Goal: Communication & Community: Answer question/provide support

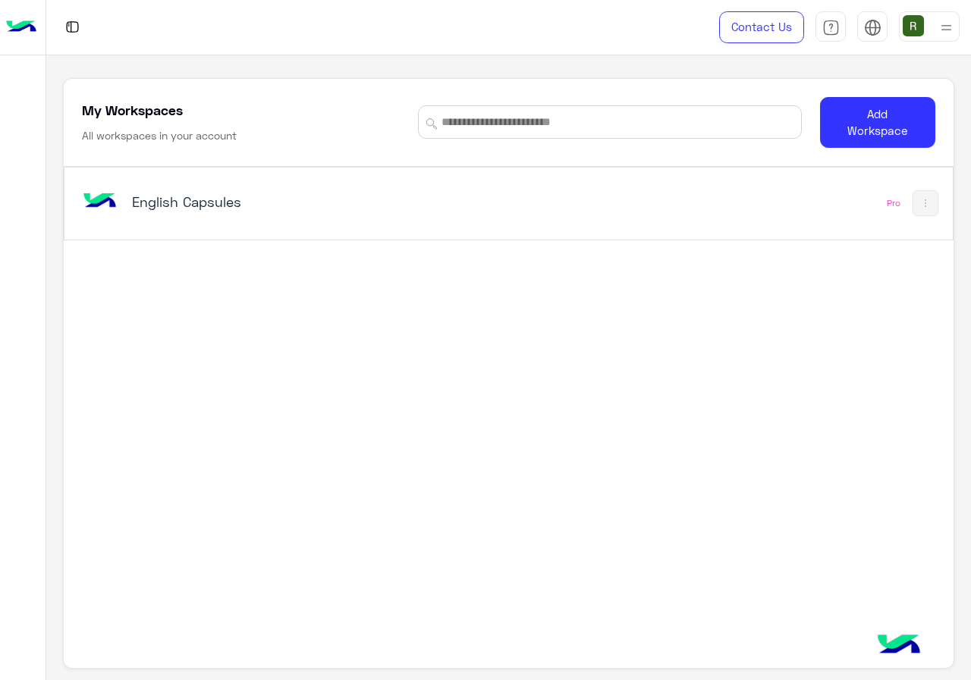
click at [258, 201] on h5 "English Capsules" at bounding box center [286, 202] width 309 height 18
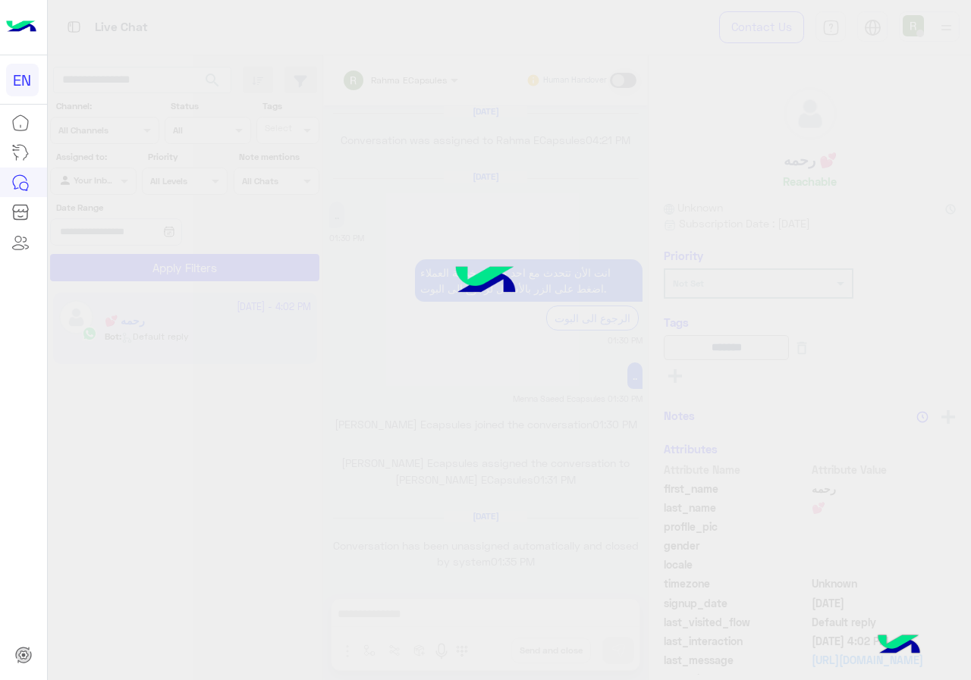
scroll to position [966, 0]
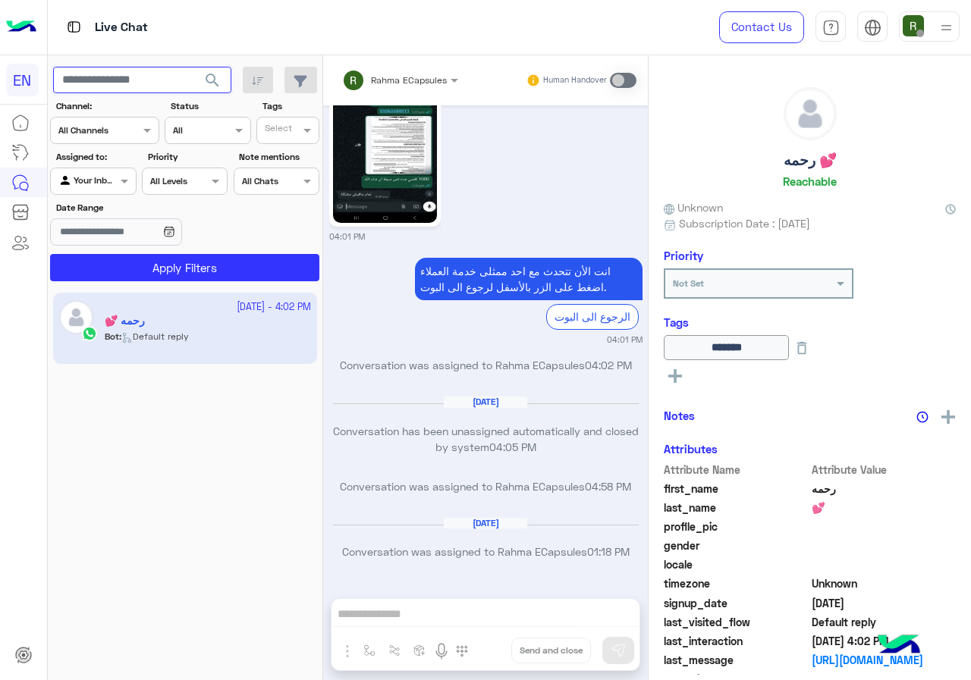
paste input "**********"
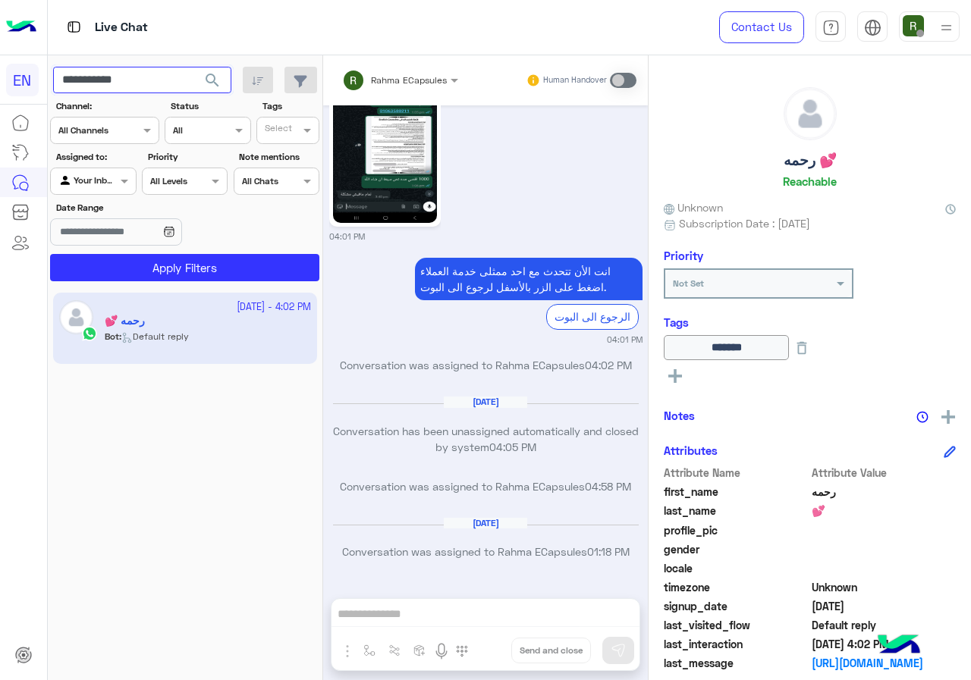
type input "**********"
click at [92, 190] on div "Agent Filter Your Inbox" at bounding box center [93, 181] width 86 height 27
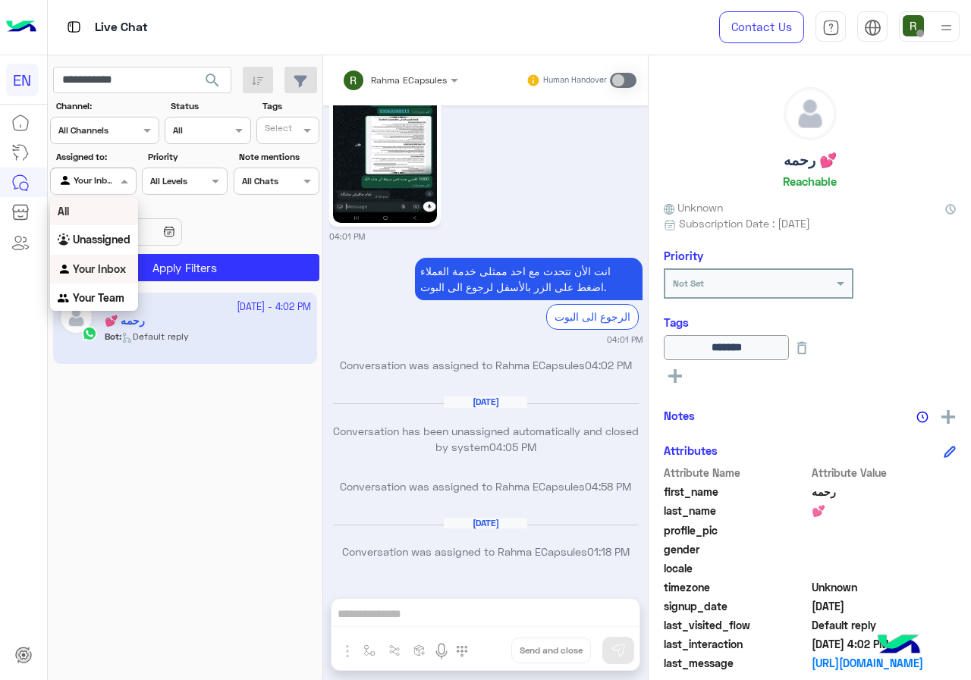
scroll to position [0, 0]
click at [96, 243] on b "Unassigned" at bounding box center [102, 239] width 58 height 13
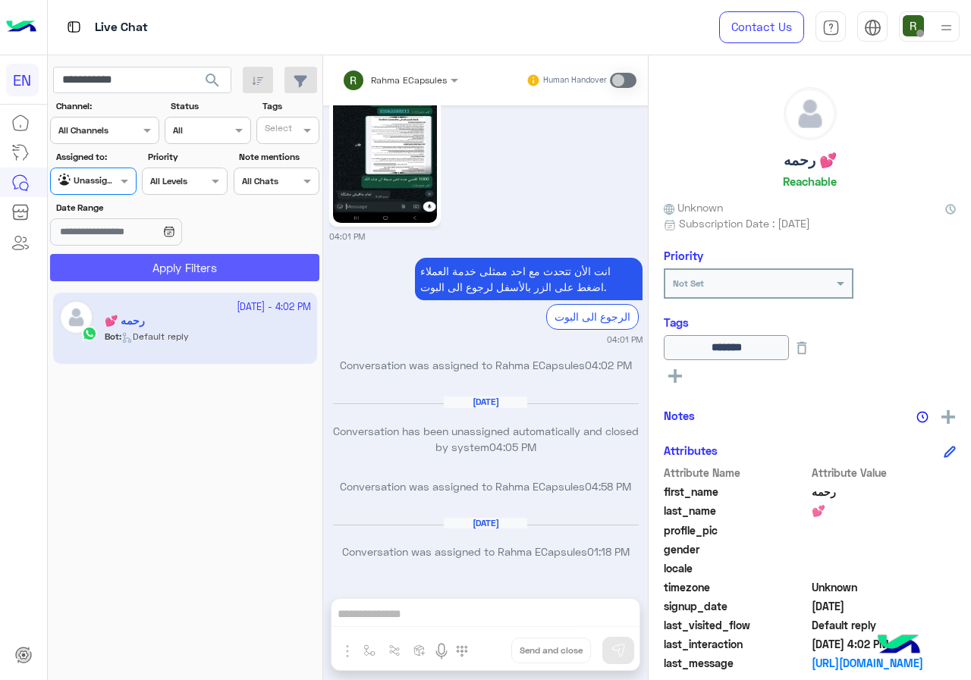
click at [124, 275] on button "Apply Filters" at bounding box center [184, 267] width 269 height 27
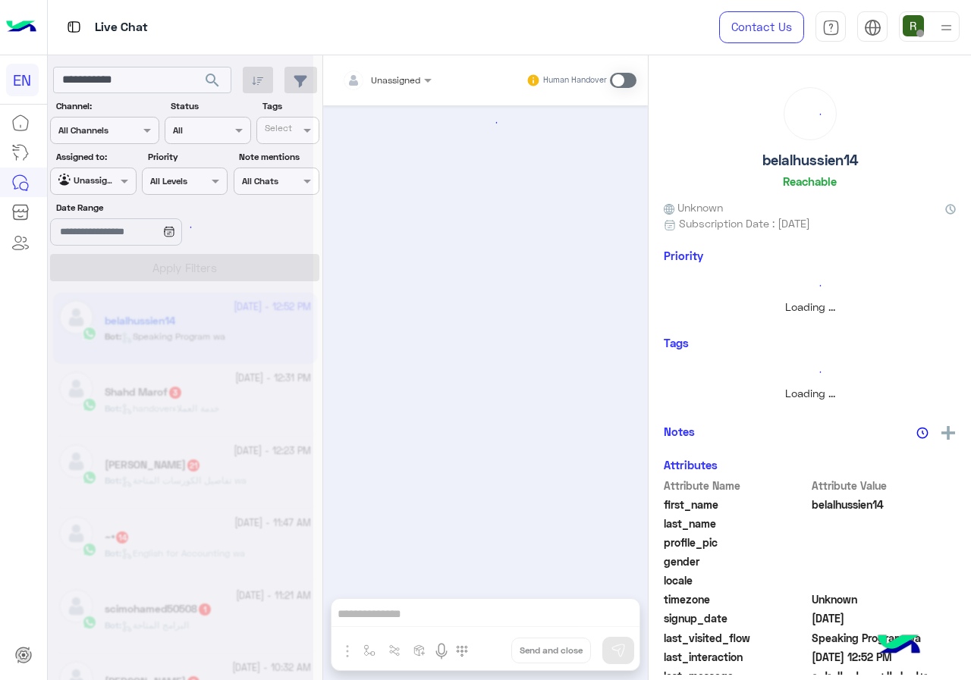
scroll to position [929, 0]
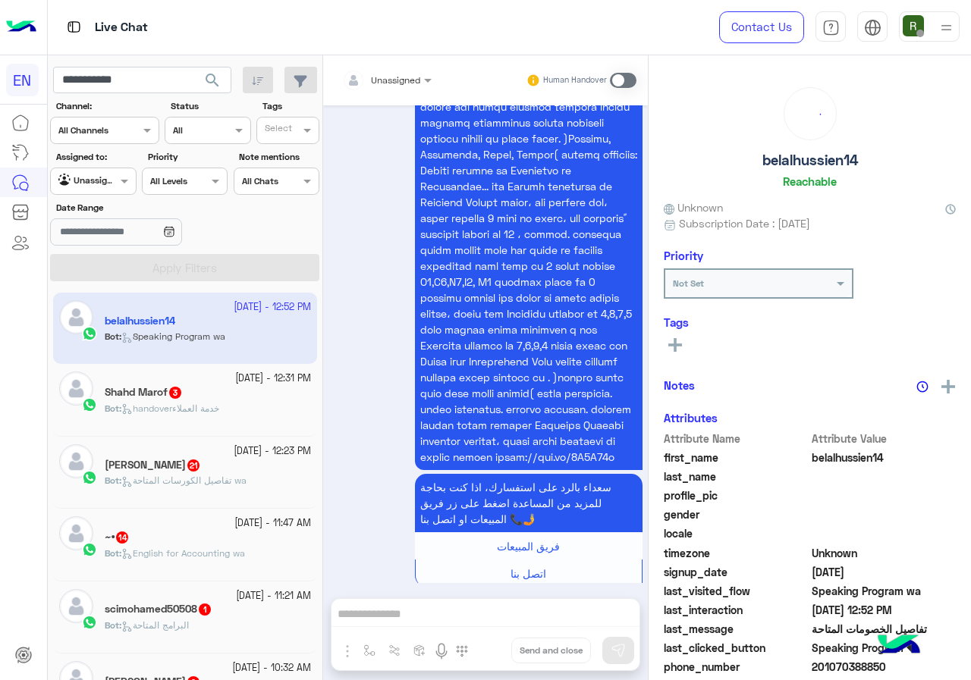
click at [114, 171] on div "Agent Filter Unassigned" at bounding box center [93, 181] width 86 height 27
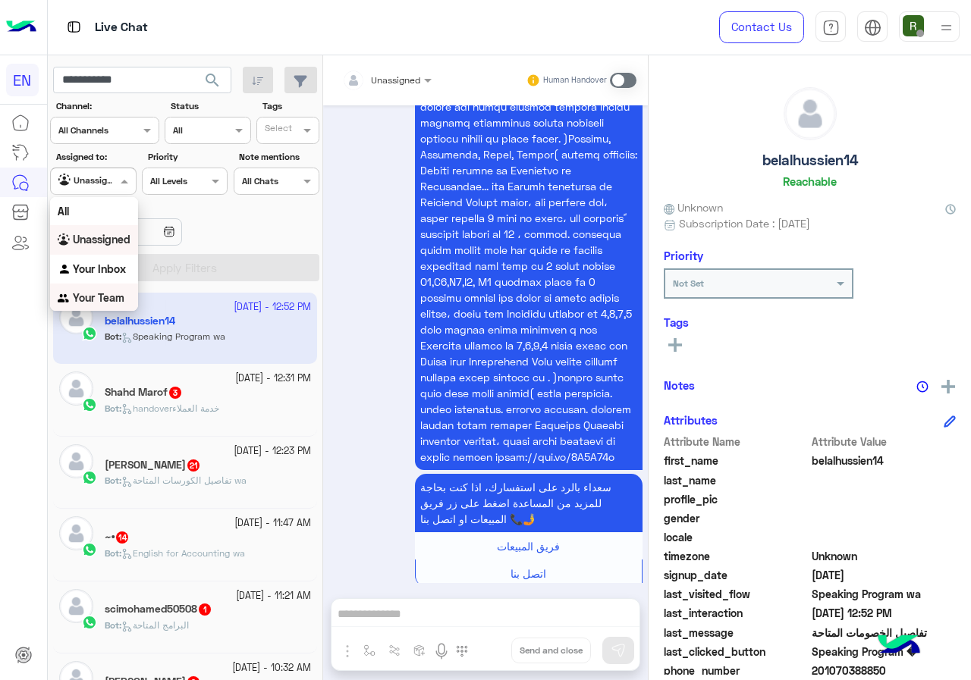
click at [134, 297] on div "Your Team" at bounding box center [94, 299] width 88 height 30
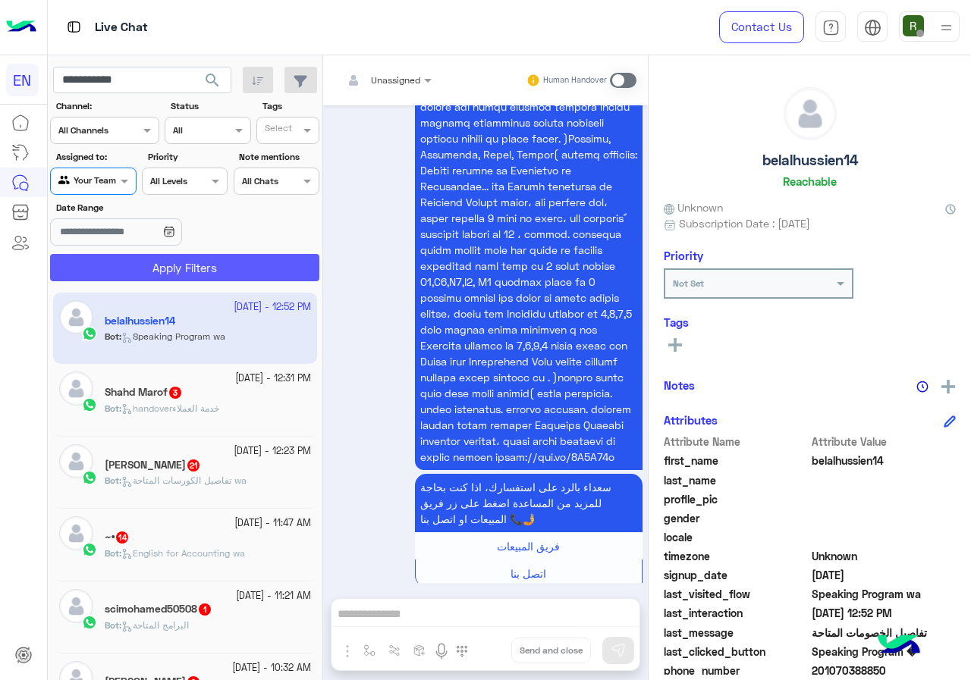
click at [162, 274] on button "Apply Filters" at bounding box center [184, 267] width 269 height 27
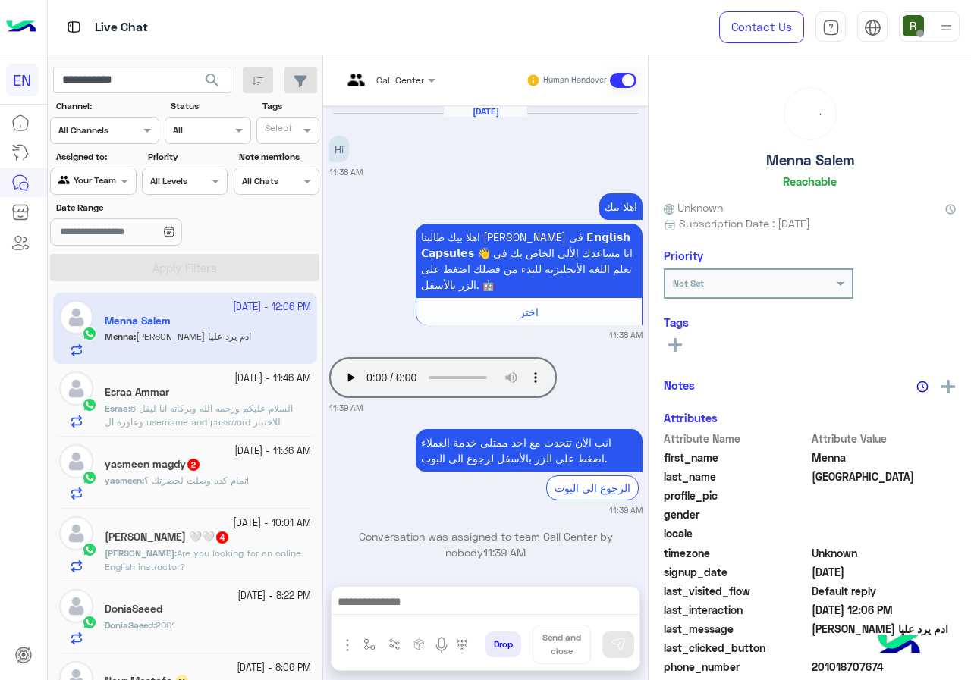
scroll to position [110, 0]
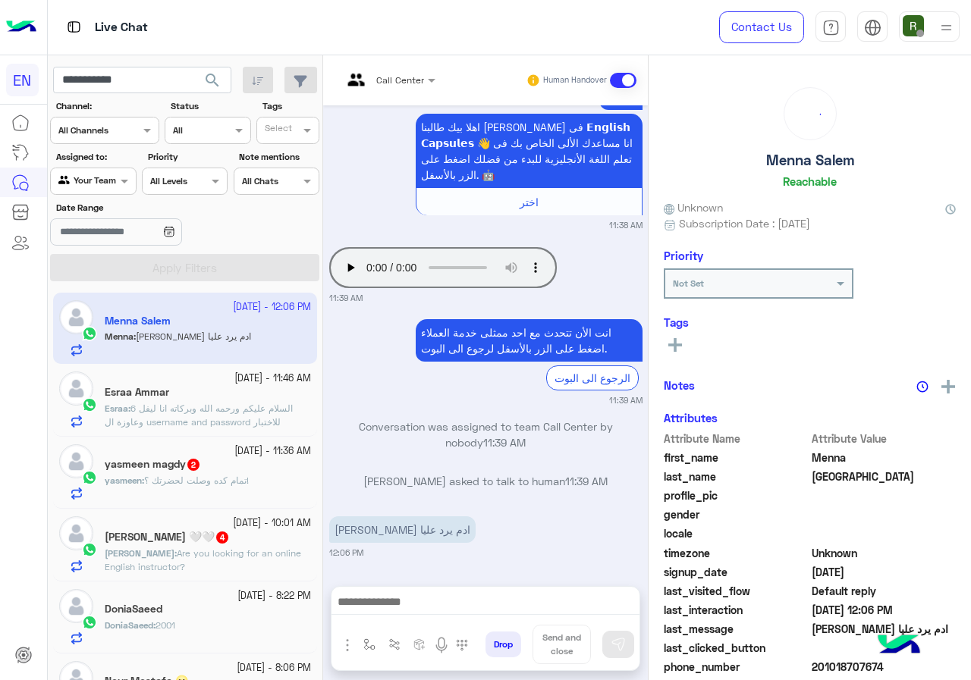
click at [212, 69] on button "search" at bounding box center [212, 83] width 37 height 33
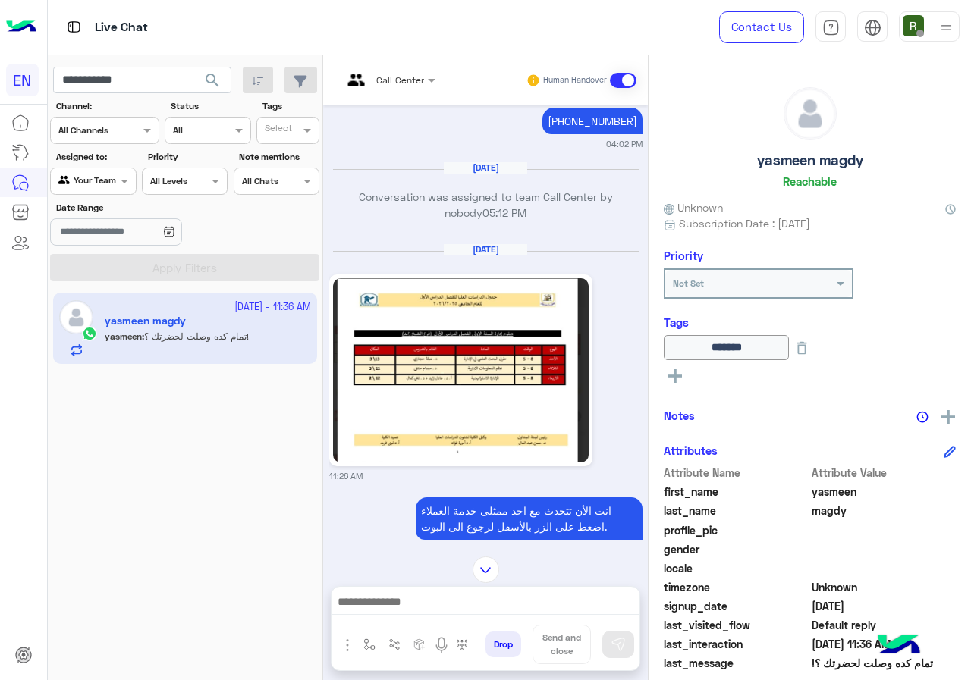
scroll to position [1489, 0]
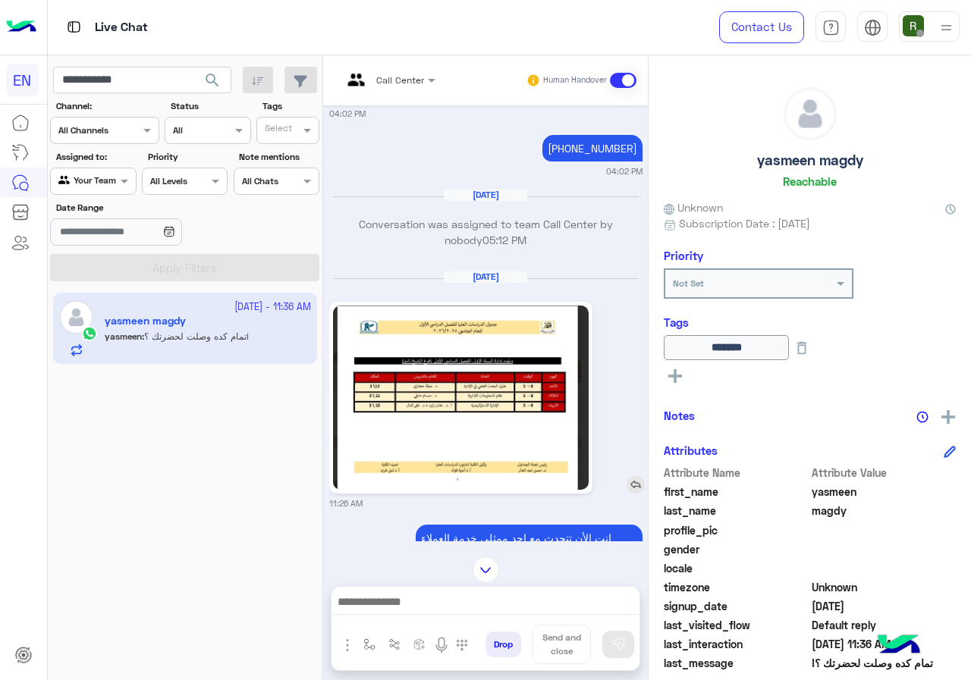
click at [413, 435] on img at bounding box center [461, 398] width 256 height 184
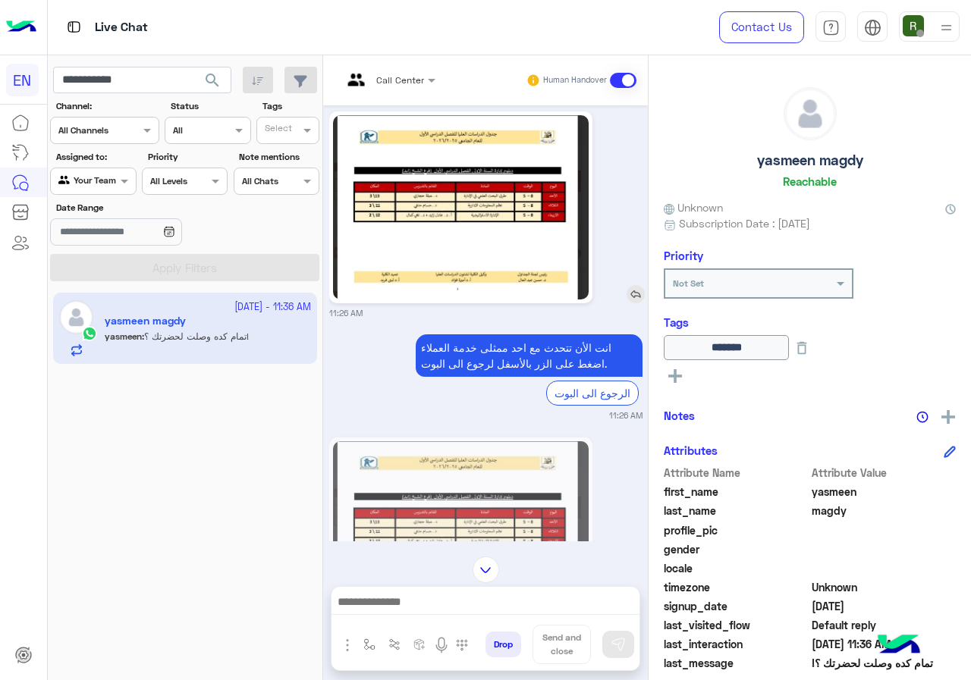
scroll to position [1791, 0]
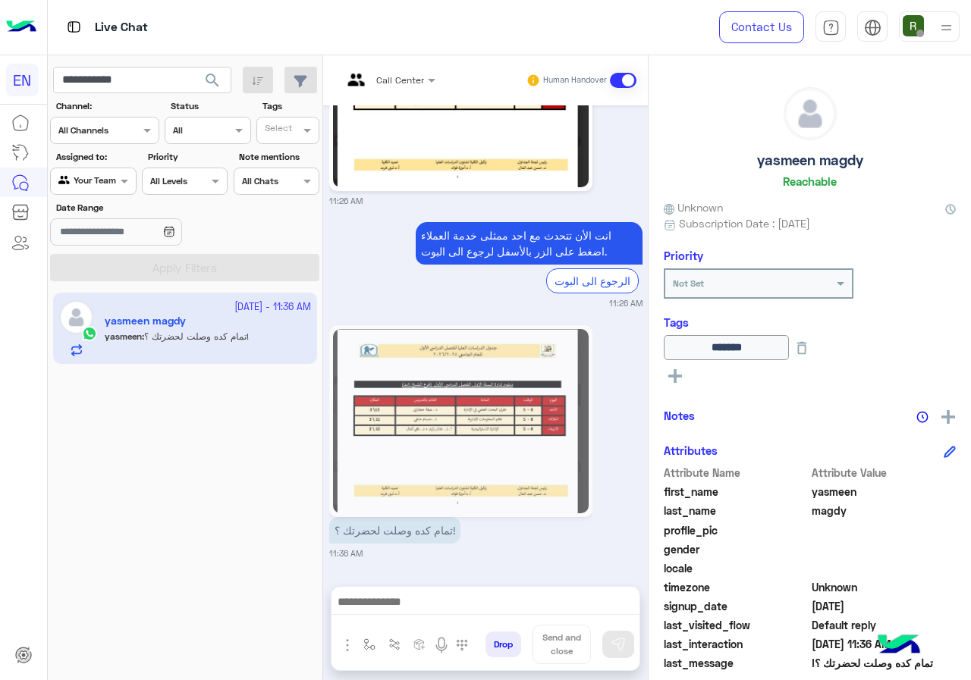
click at [501, 384] on img at bounding box center [461, 421] width 256 height 184
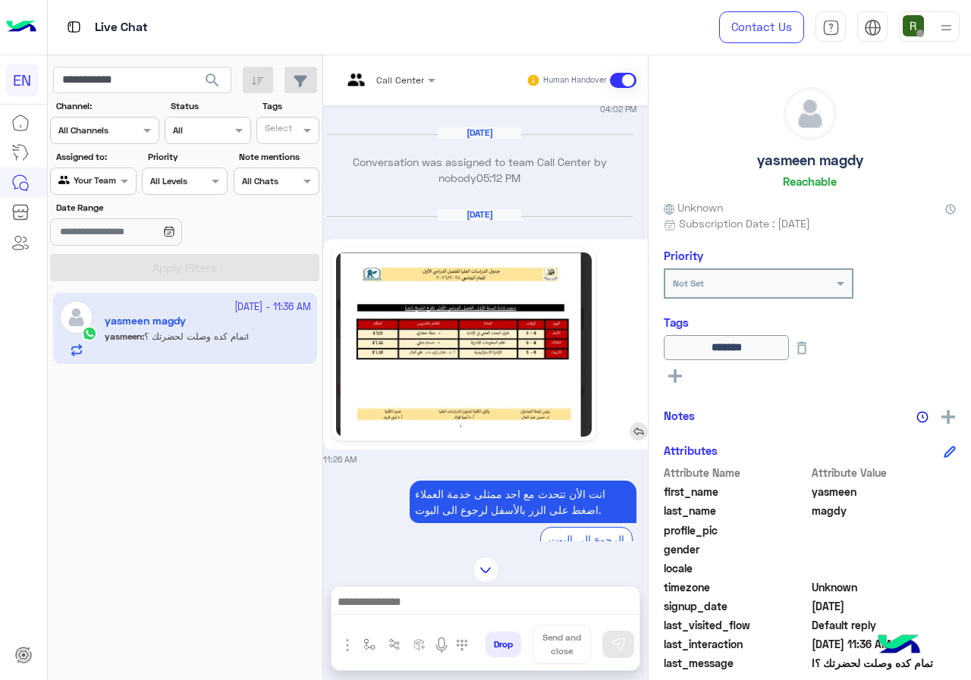
scroll to position [1549, 6]
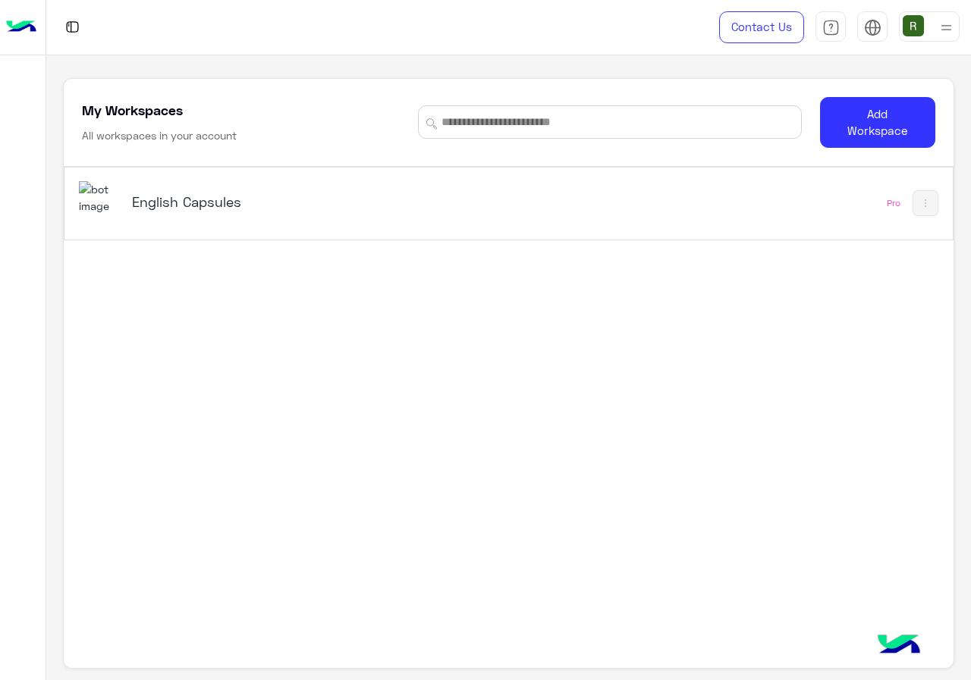
click at [492, 211] on div "English Capsules" at bounding box center [337, 203] width 516 height 44
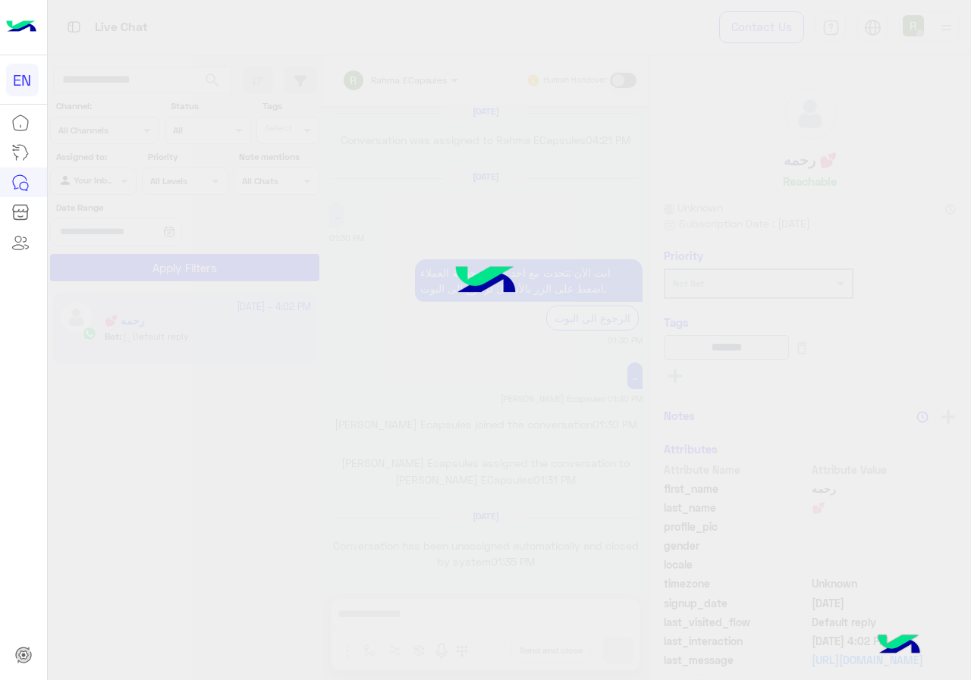
scroll to position [966, 0]
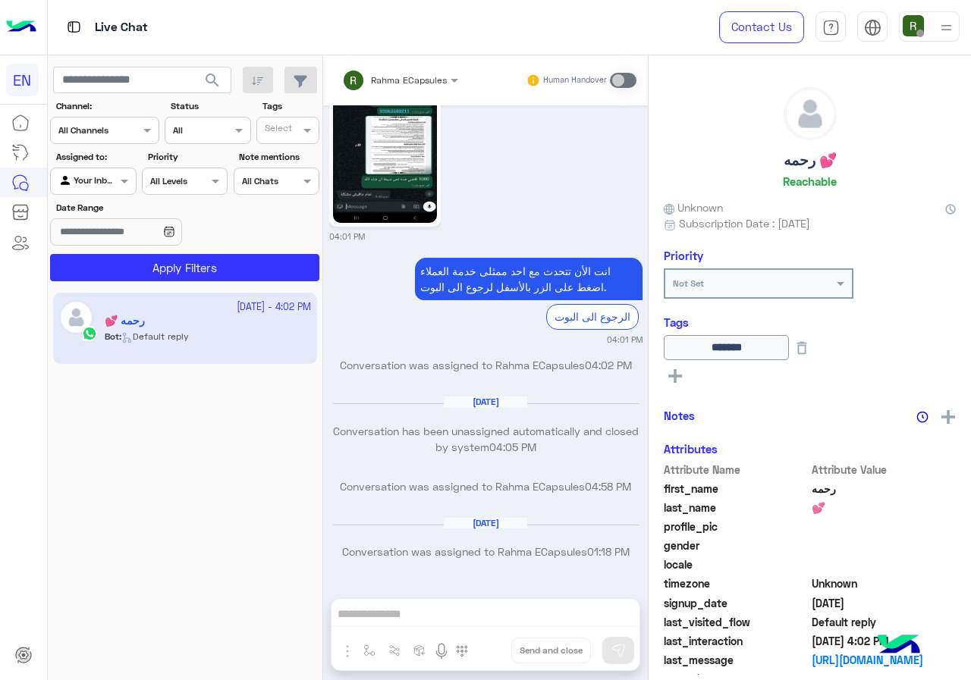
click at [77, 163] on label "Assigned to:" at bounding box center [95, 157] width 78 height 14
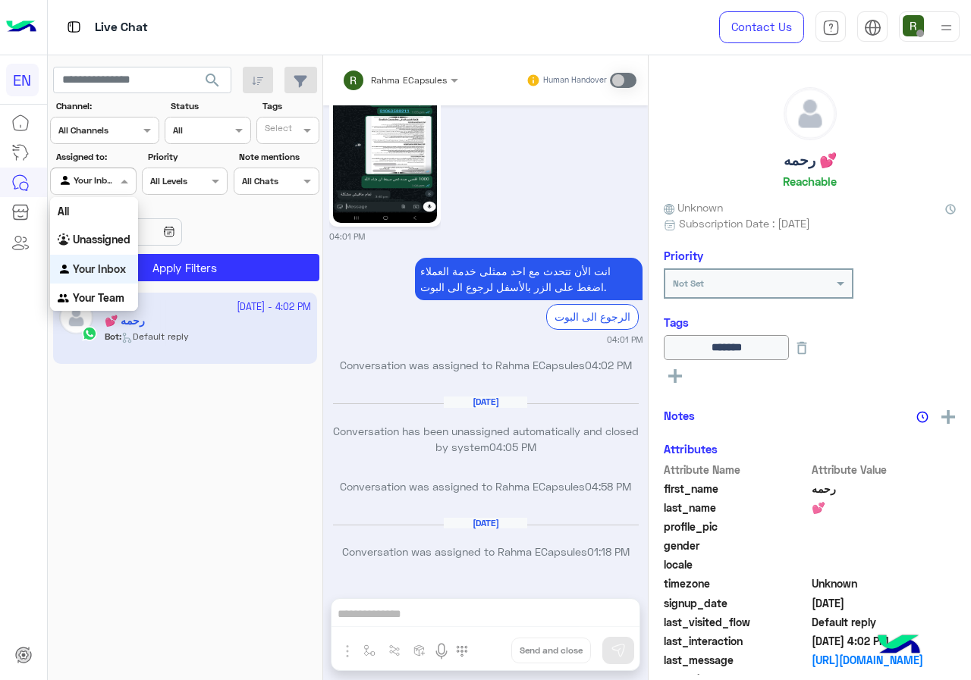
click at [94, 180] on div at bounding box center [93, 179] width 84 height 14
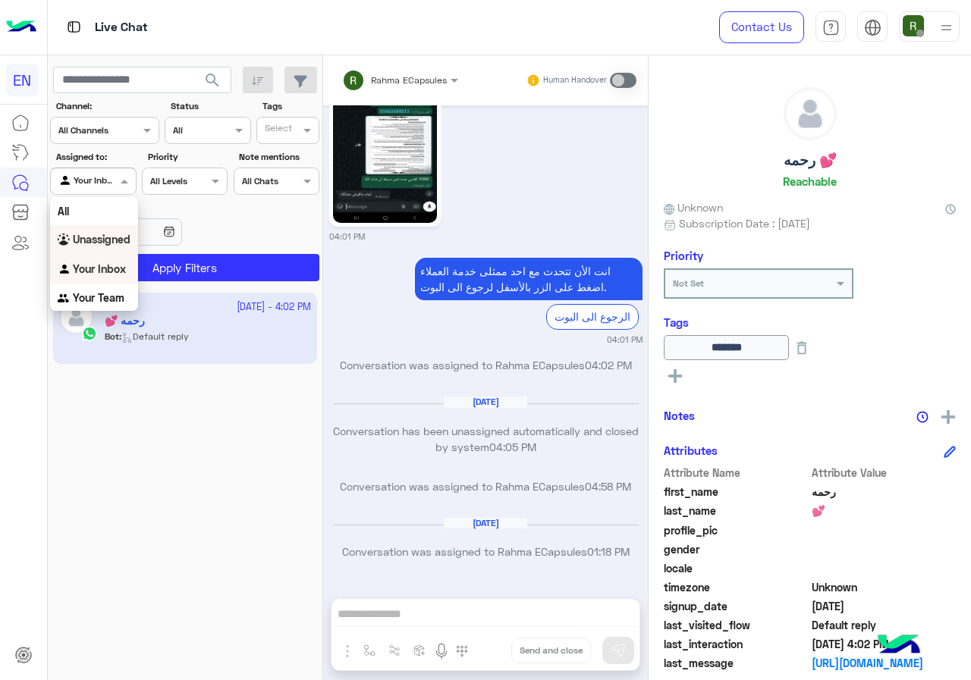
click at [101, 235] on b "Unassigned" at bounding box center [102, 239] width 58 height 13
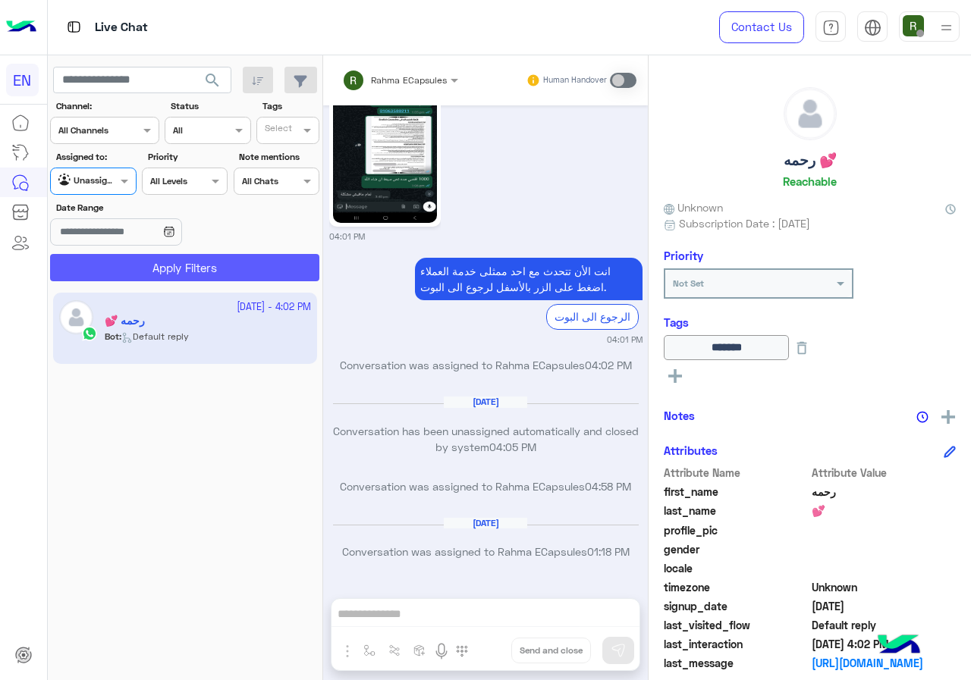
click at [111, 274] on button "Apply Filters" at bounding box center [184, 267] width 269 height 27
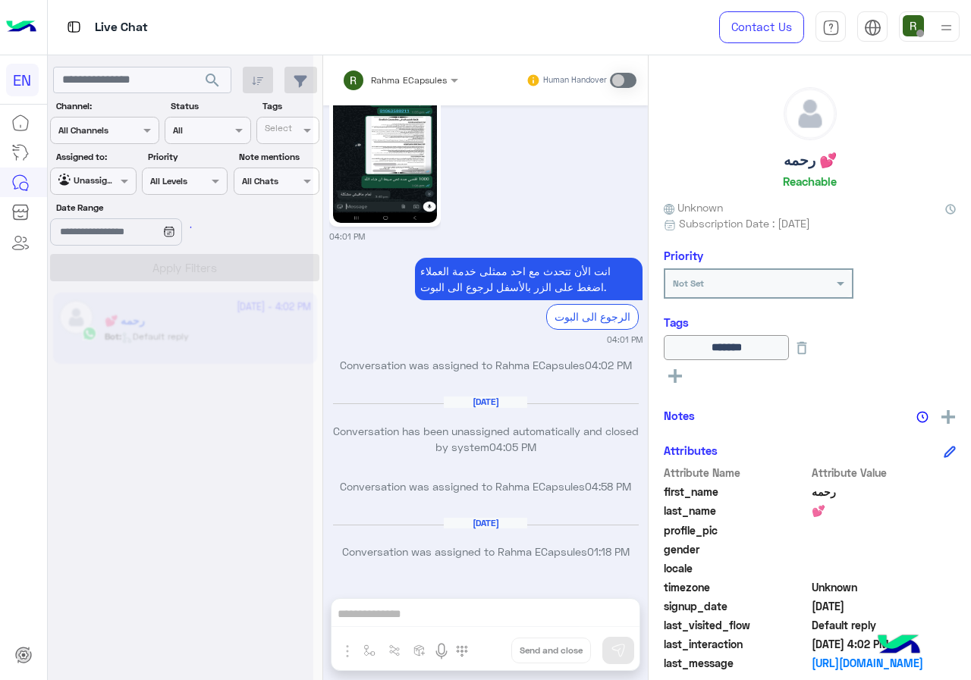
scroll to position [0, 0]
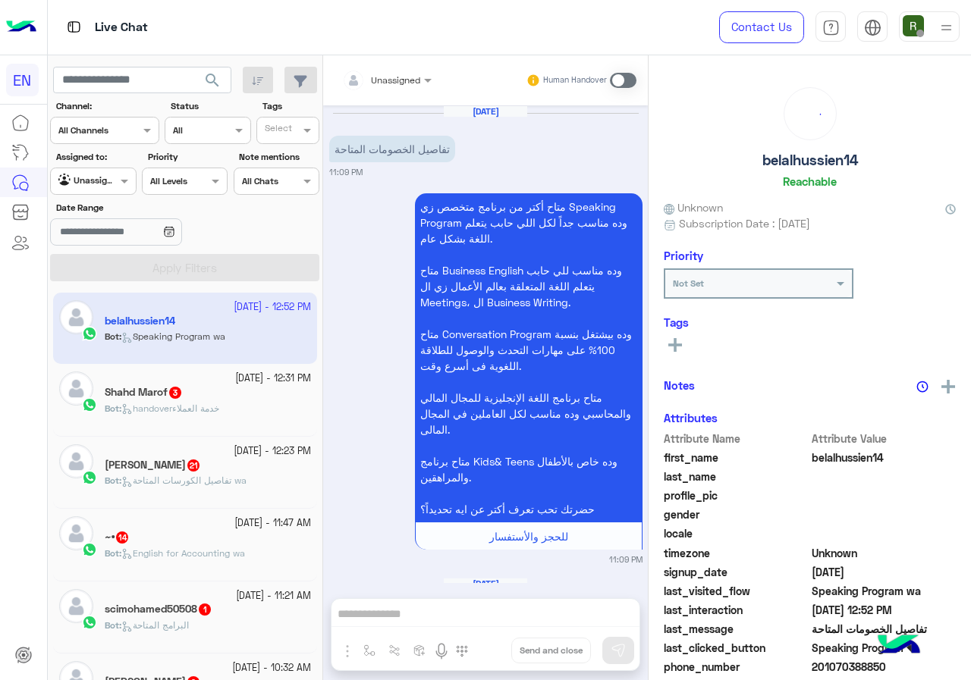
scroll to position [929, 0]
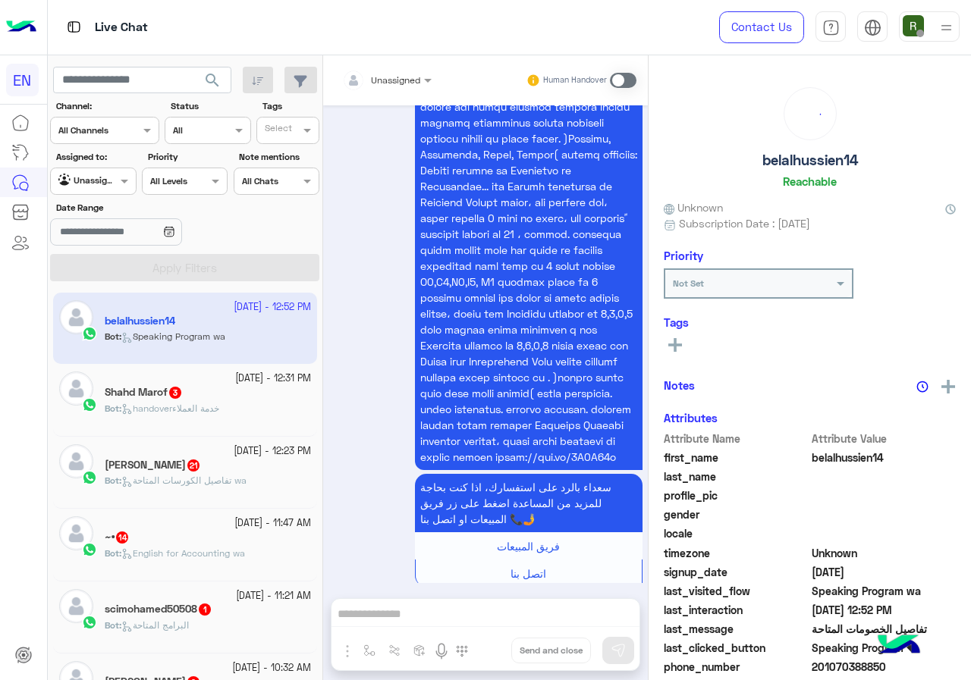
click at [413, 616] on div "Unassigned Human Handover [DATE] تفاصيل الخصومات المتاحة 11:09 PM متاح أكتر من …" at bounding box center [485, 370] width 325 height 631
click at [618, 71] on div "Human Handover" at bounding box center [581, 80] width 111 height 27
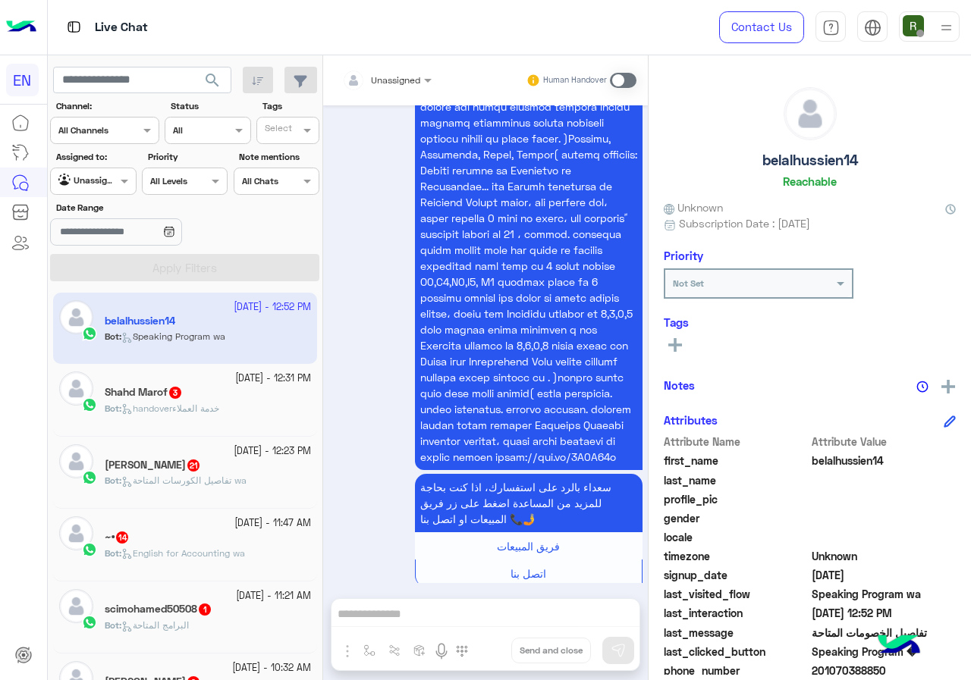
click at [618, 77] on span at bounding box center [623, 80] width 27 height 15
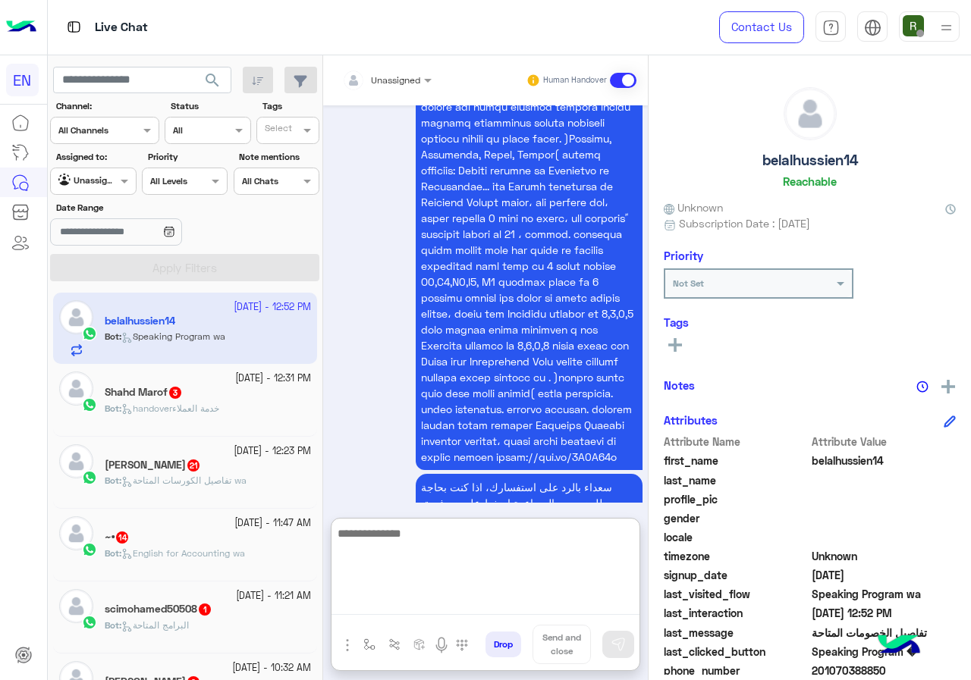
click at [458, 607] on textarea at bounding box center [485, 569] width 308 height 91
type textarea "**"
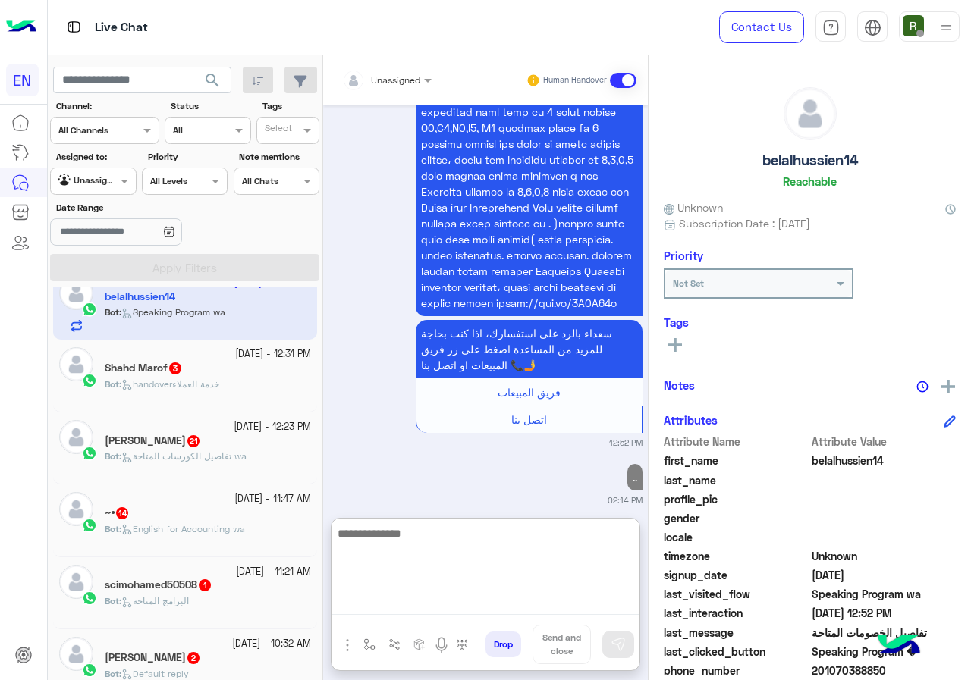
scroll to position [0, 0]
